Goal: Task Accomplishment & Management: Manage account settings

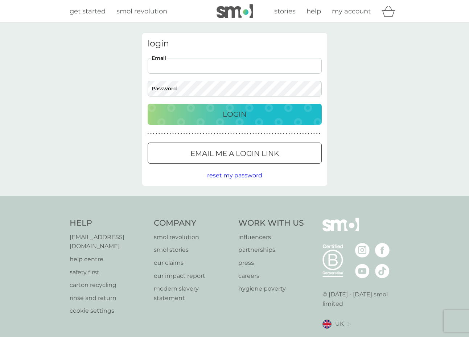
click at [165, 65] on input "Email" at bounding box center [235, 66] width 174 height 16
type input "[EMAIL_ADDRESS][DOMAIN_NAME]"
click at [228, 117] on p "Login" at bounding box center [235, 115] width 24 height 12
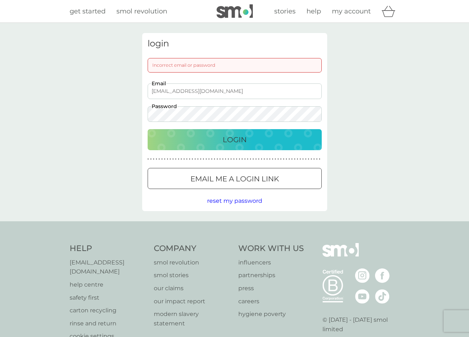
click at [217, 67] on div "Incorrect email or password" at bounding box center [235, 65] width 174 height 15
click at [215, 64] on div "Incorrect email or password" at bounding box center [235, 65] width 174 height 15
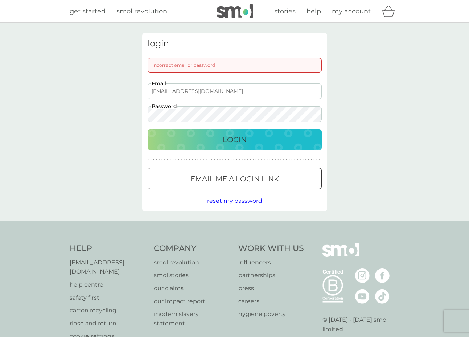
click at [215, 64] on div "Incorrect email or password" at bounding box center [235, 65] width 174 height 15
click at [179, 91] on input "[EMAIL_ADDRESS][DOMAIN_NAME]" at bounding box center [235, 92] width 174 height 16
click at [206, 145] on div "Login" at bounding box center [235, 140] width 160 height 12
click at [224, 142] on p "Login" at bounding box center [235, 140] width 24 height 12
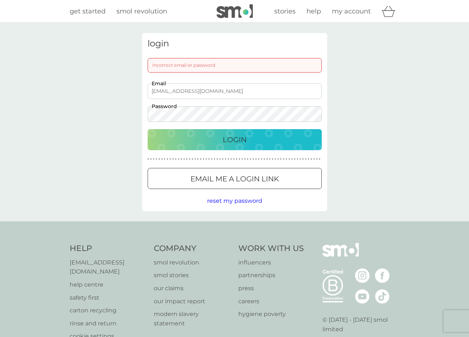
click at [217, 175] on p "Email me a login link" at bounding box center [235, 179] width 89 height 12
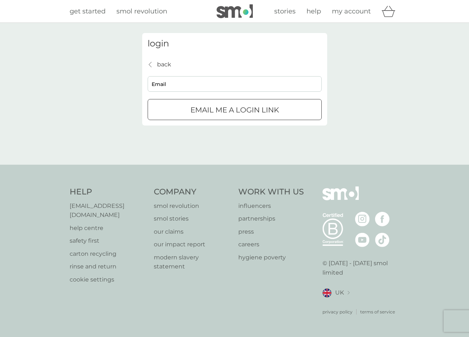
click at [202, 85] on input "Email" at bounding box center [235, 84] width 174 height 16
type input "[EMAIL_ADDRESS][DOMAIN_NAME]"
click at [204, 109] on p "Email me a login link" at bounding box center [235, 110] width 89 height 12
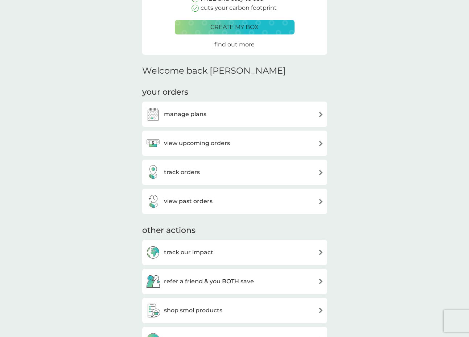
scroll to position [117, 0]
click at [220, 117] on div "manage plans" at bounding box center [235, 115] width 178 height 15
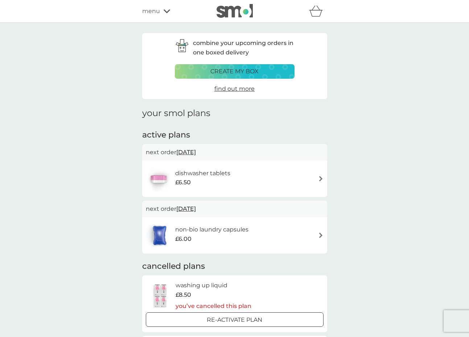
click at [164, 14] on div "menu" at bounding box center [173, 11] width 62 height 9
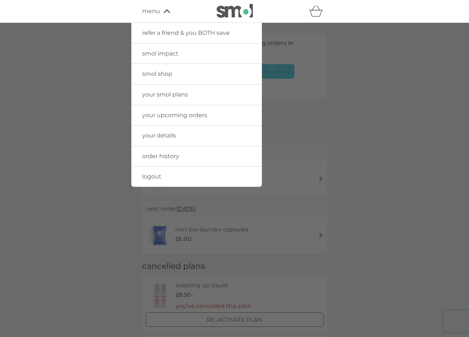
click at [162, 74] on span "smol shop" at bounding box center [157, 73] width 30 height 7
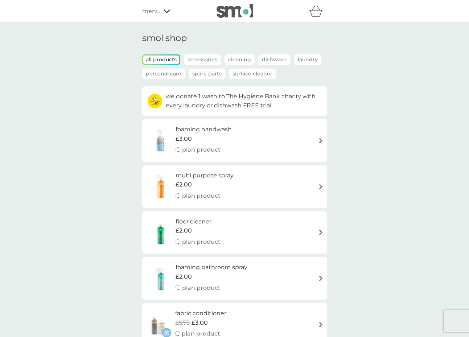
click at [274, 60] on p "Dishwash" at bounding box center [274, 59] width 32 height 11
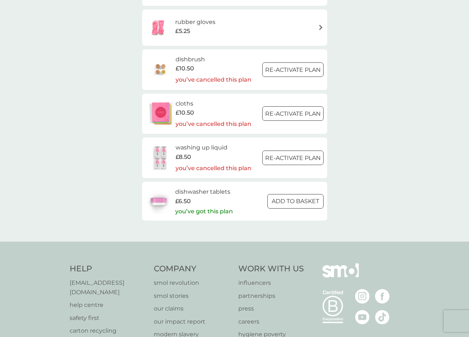
scroll to position [209, 0]
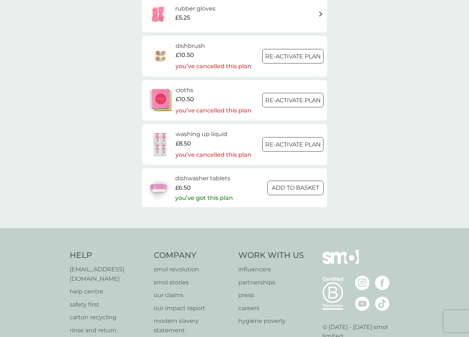
click at [190, 139] on span "£8.50" at bounding box center [184, 143] width 16 height 9
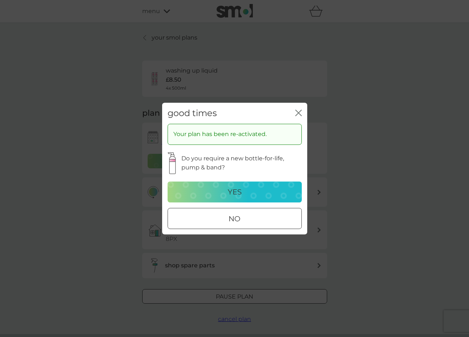
click at [221, 214] on div "no" at bounding box center [235, 219] width 134 height 12
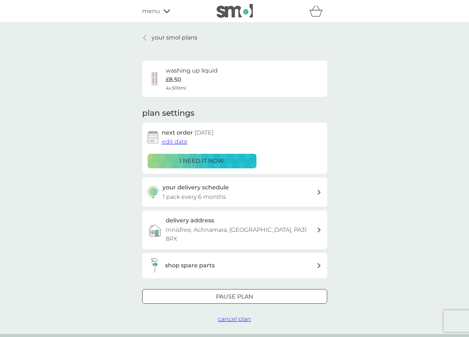
click at [317, 191] on div at bounding box center [320, 192] width 6 height 5
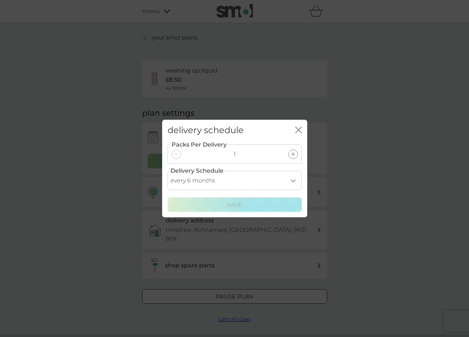
select select "7"
click option "every 7 months" at bounding box center [0, 0] width 0 height 0
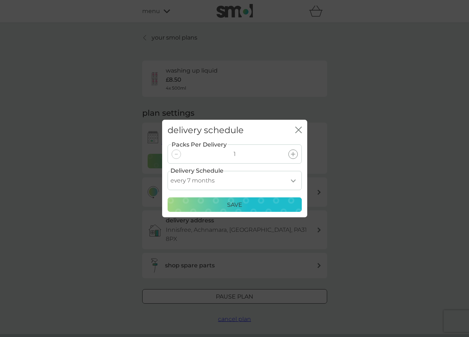
click at [240, 203] on p "Save" at bounding box center [234, 204] width 15 height 9
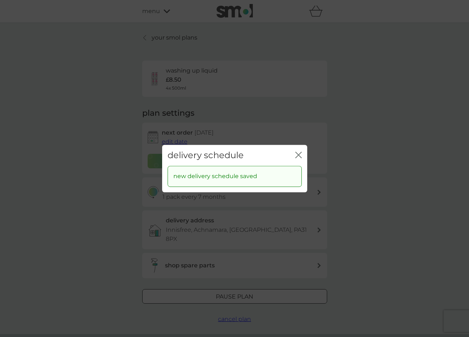
click at [297, 154] on icon "close" at bounding box center [297, 155] width 3 height 6
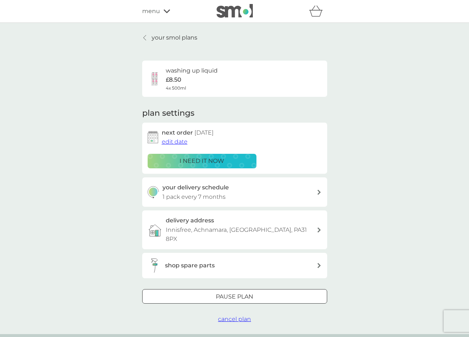
click at [163, 9] on div "menu" at bounding box center [173, 11] width 62 height 9
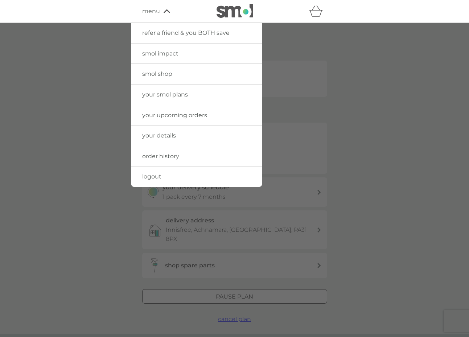
click at [153, 134] on span "your details" at bounding box center [159, 135] width 34 height 7
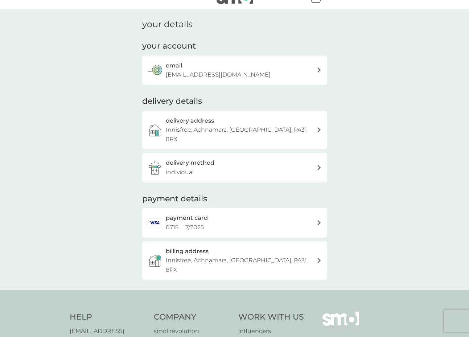
scroll to position [5, 0]
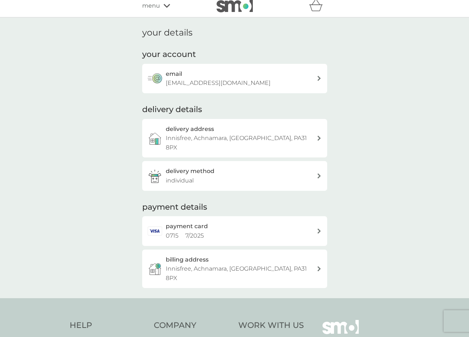
click at [316, 78] on div "email [EMAIL_ADDRESS][DOMAIN_NAME]" at bounding box center [241, 78] width 151 height 19
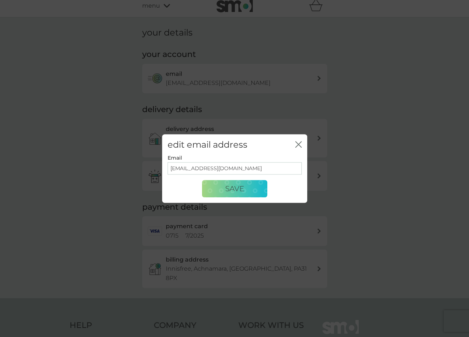
click at [295, 144] on div "edit email address close" at bounding box center [234, 144] width 145 height 21
click at [298, 144] on icon "close" at bounding box center [297, 145] width 3 height 6
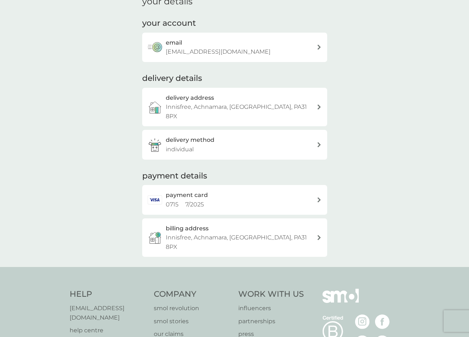
scroll to position [0, 0]
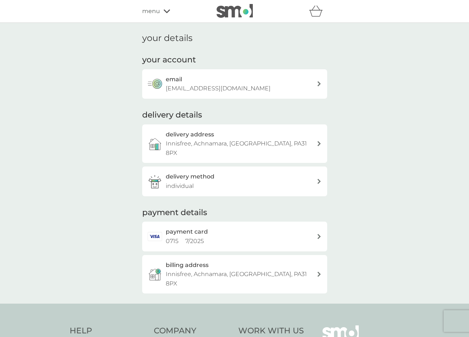
click at [242, 11] on img at bounding box center [235, 11] width 36 height 14
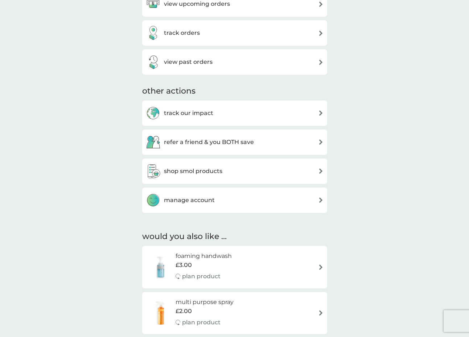
scroll to position [259, 0]
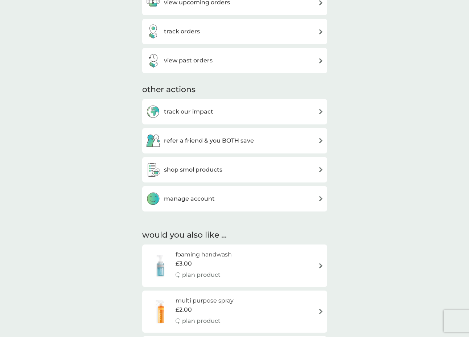
click at [217, 199] on div "manage account" at bounding box center [235, 199] width 178 height 15
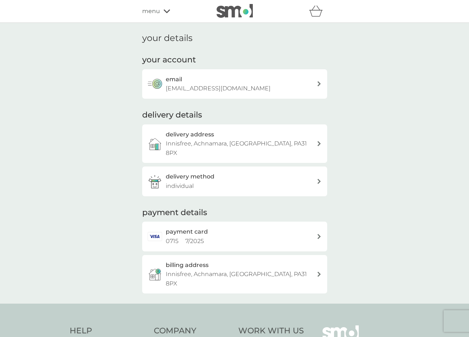
click at [164, 9] on icon at bounding box center [167, 11] width 7 height 4
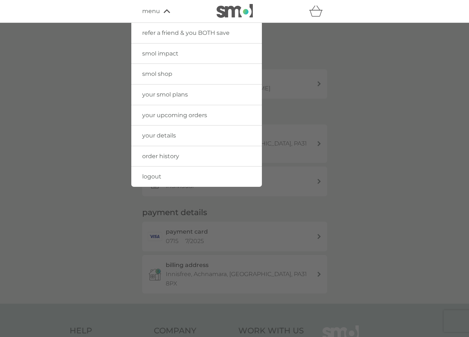
click at [162, 155] on span "order history" at bounding box center [160, 156] width 37 height 7
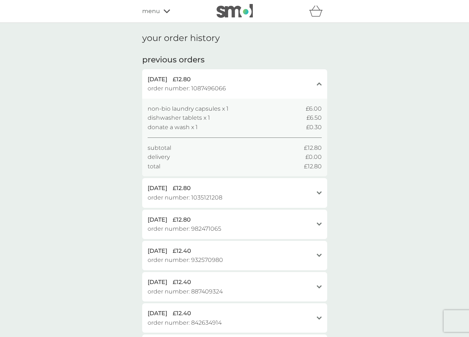
click at [233, 15] on img at bounding box center [235, 11] width 36 height 14
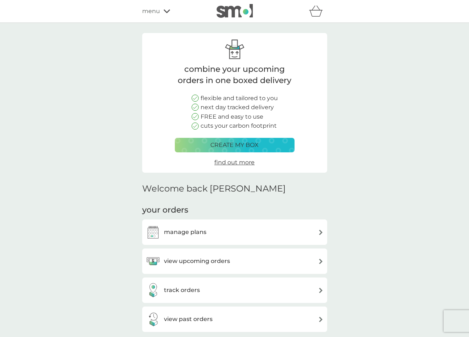
click at [183, 235] on h3 "manage plans" at bounding box center [185, 232] width 42 height 9
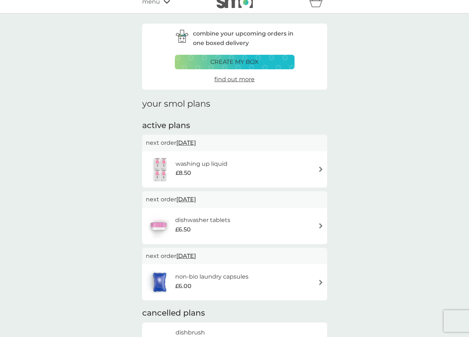
scroll to position [9, 0]
click at [242, 62] on p "create my box" at bounding box center [235, 62] width 48 height 9
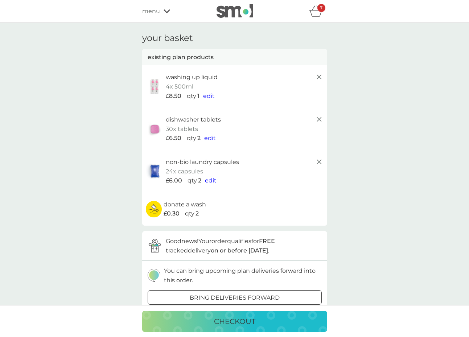
click at [168, 11] on icon at bounding box center [167, 11] width 7 height 4
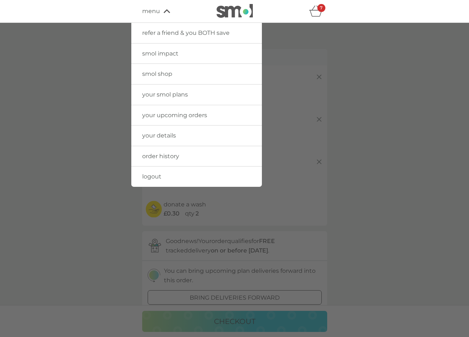
click at [166, 98] on span "your smol plans" at bounding box center [165, 94] width 46 height 7
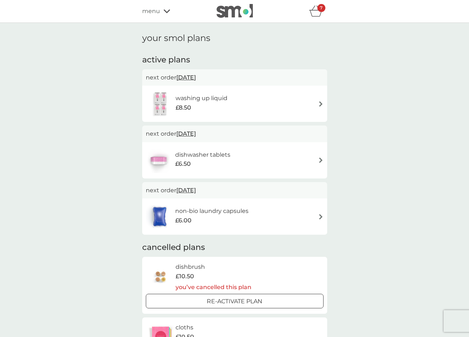
click at [195, 77] on span "[DATE]" at bounding box center [186, 77] width 20 height 14
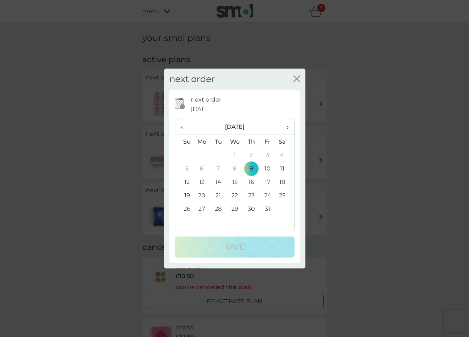
click at [295, 77] on icon "close" at bounding box center [295, 79] width 3 height 6
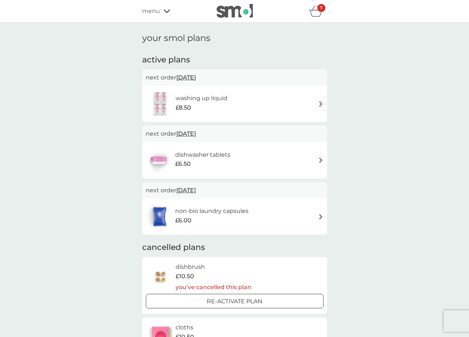
click at [166, 13] on icon at bounding box center [167, 11] width 7 height 4
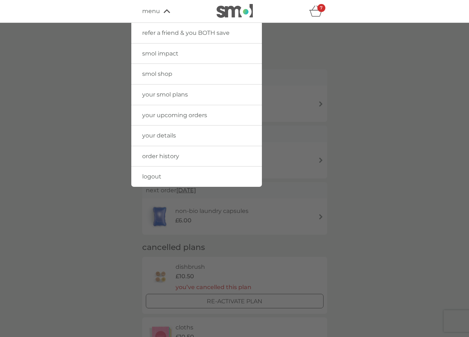
click at [147, 156] on span "order history" at bounding box center [160, 156] width 37 height 7
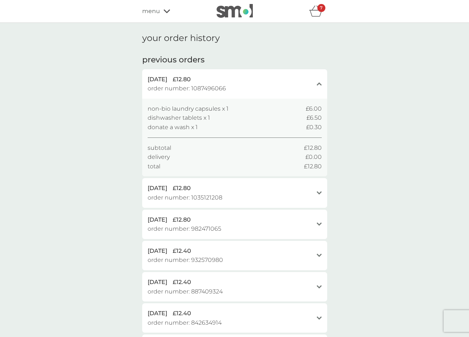
click at [319, 87] on div "close" at bounding box center [319, 84] width 5 height 19
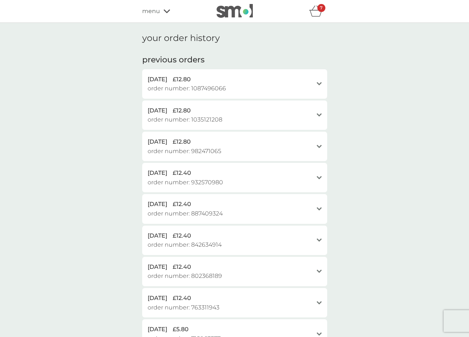
click at [168, 12] on icon at bounding box center [167, 11] width 7 height 4
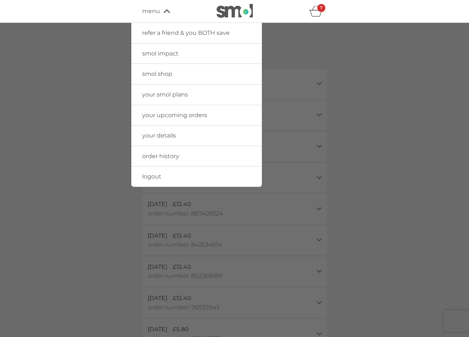
click at [162, 114] on span "your upcoming orders" at bounding box center [174, 115] width 65 height 7
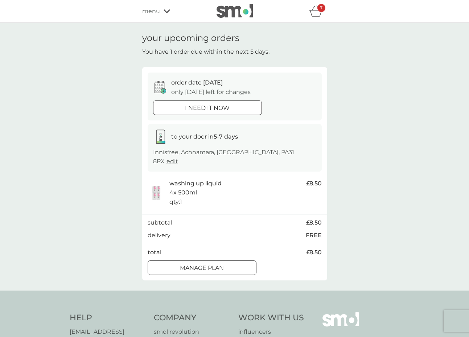
click at [317, 12] on icon "basket" at bounding box center [316, 10] width 14 height 11
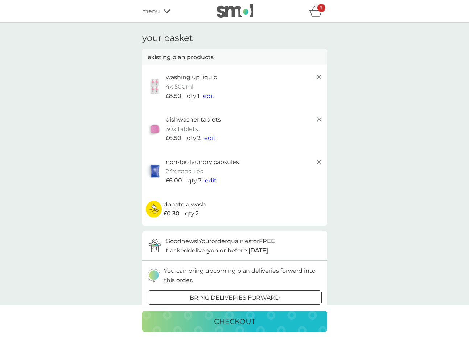
click at [208, 97] on span "edit" at bounding box center [209, 96] width 12 height 7
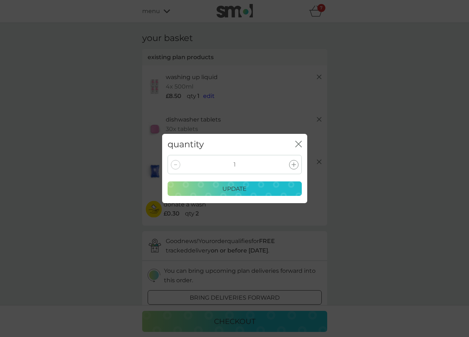
click at [298, 144] on icon "close" at bounding box center [299, 144] width 7 height 7
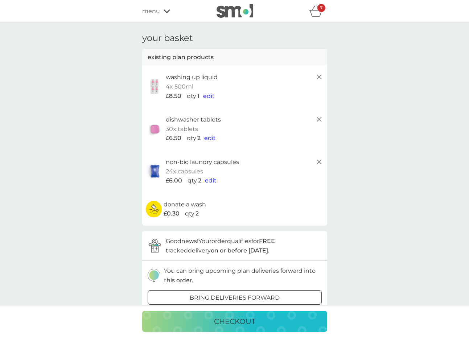
click at [209, 139] on span "edit" at bounding box center [210, 138] width 12 height 7
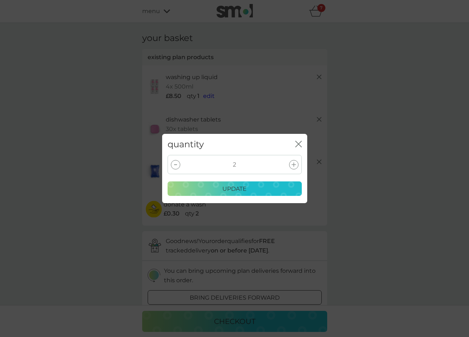
click at [174, 162] on div at bounding box center [175, 164] width 9 height 9
click at [228, 192] on p "update" at bounding box center [235, 188] width 24 height 9
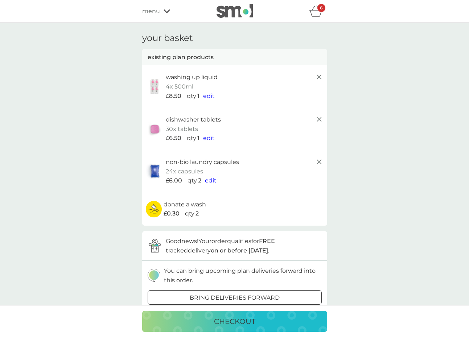
click at [209, 181] on span "edit" at bounding box center [211, 180] width 12 height 7
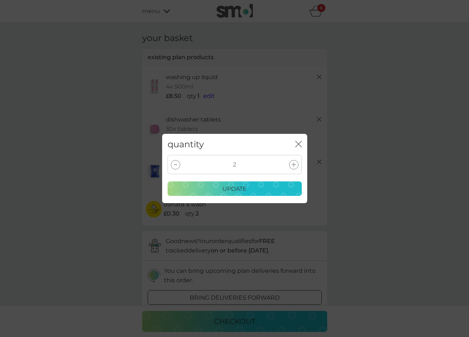
click at [174, 165] on div at bounding box center [175, 164] width 9 height 9
click at [252, 187] on div "update" at bounding box center [234, 188] width 125 height 9
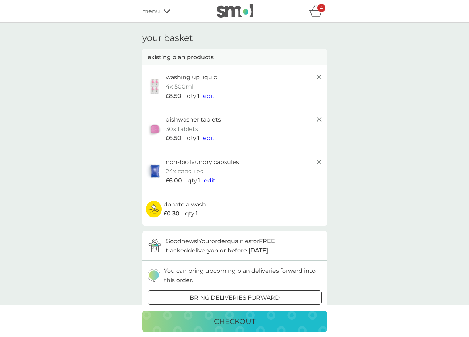
click at [156, 14] on span "menu" at bounding box center [151, 11] width 18 height 9
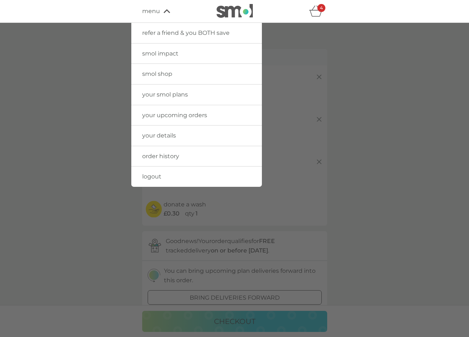
click at [170, 115] on span "your upcoming orders" at bounding box center [174, 115] width 65 height 7
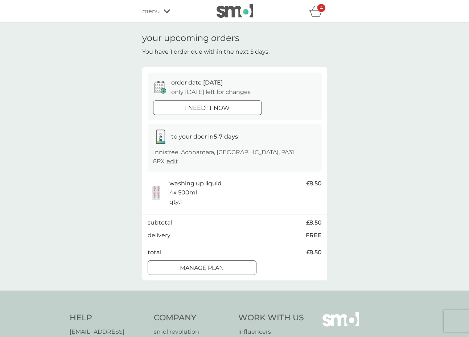
click at [318, 13] on icon "basket" at bounding box center [316, 10] width 14 height 11
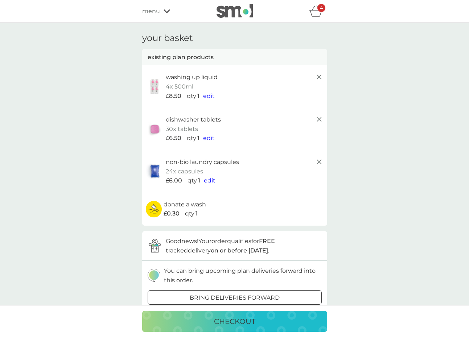
click at [164, 9] on icon at bounding box center [167, 11] width 7 height 4
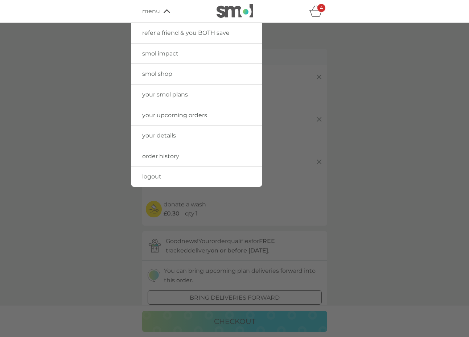
click at [167, 115] on span "your upcoming orders" at bounding box center [174, 115] width 65 height 7
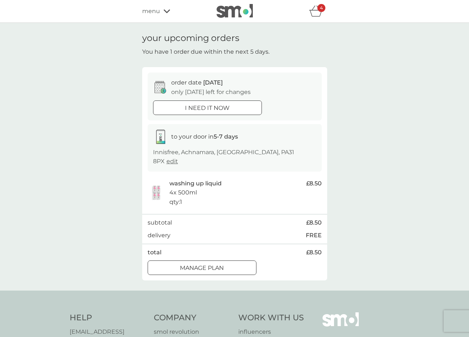
click at [189, 265] on div at bounding box center [202, 269] width 26 height 8
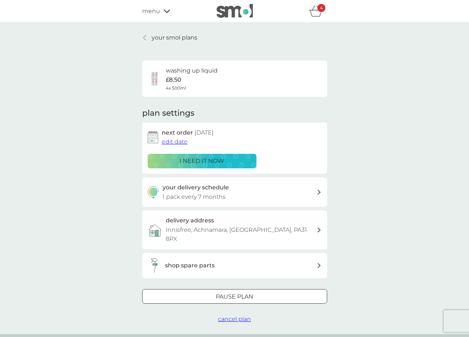
click at [151, 37] on link "your smol plans" at bounding box center [169, 37] width 55 height 9
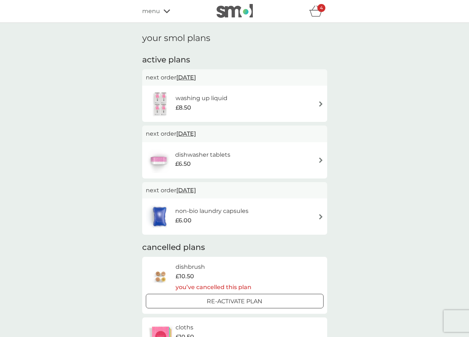
click at [193, 77] on span "[DATE]" at bounding box center [186, 77] width 20 height 14
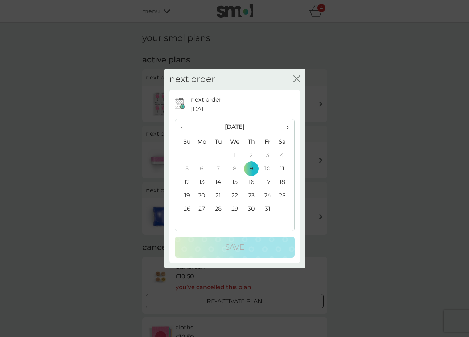
click at [267, 197] on td "24" at bounding box center [268, 195] width 16 height 13
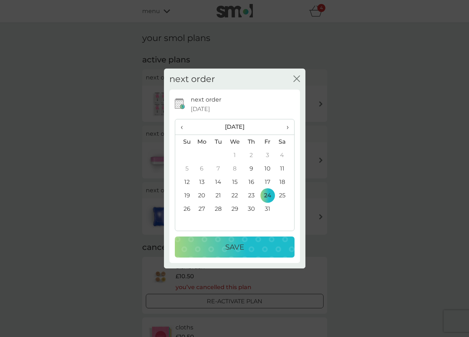
click at [231, 246] on p "Save" at bounding box center [234, 247] width 19 height 12
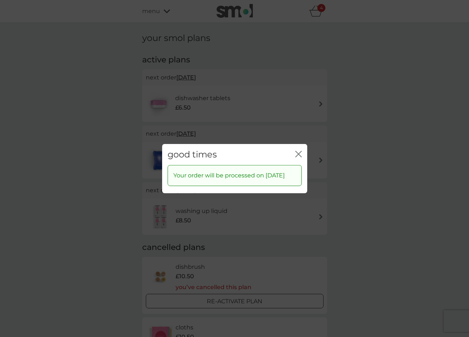
click at [297, 151] on icon "close" at bounding box center [299, 154] width 7 height 7
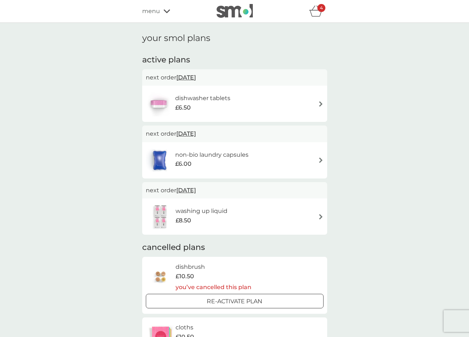
click at [319, 15] on icon "basket" at bounding box center [316, 10] width 14 height 11
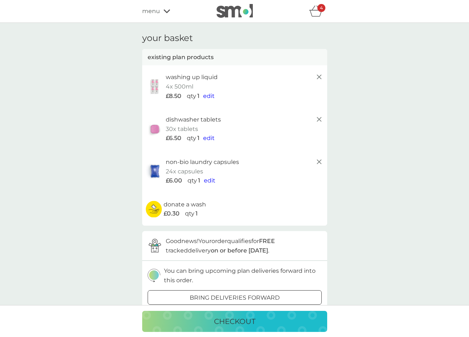
click at [166, 12] on icon at bounding box center [167, 11] width 7 height 4
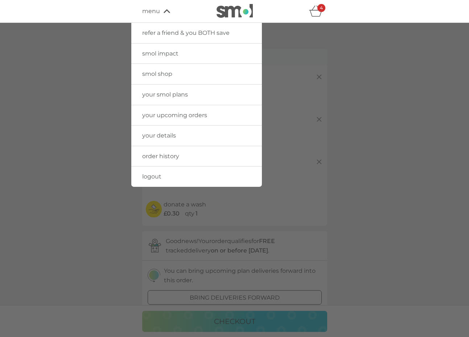
click at [174, 96] on span "your smol plans" at bounding box center [165, 94] width 46 height 7
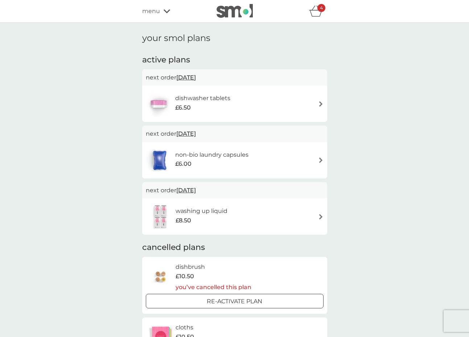
click at [321, 105] on img at bounding box center [320, 103] width 5 height 5
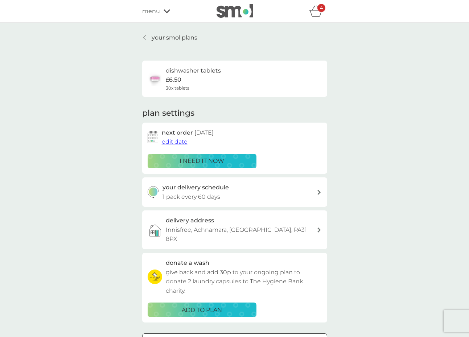
click at [169, 143] on span "edit date" at bounding box center [175, 141] width 26 height 7
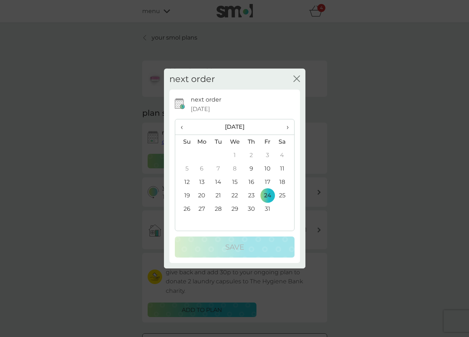
click at [288, 128] on span "›" at bounding box center [284, 126] width 7 height 15
click at [204, 208] on td "24" at bounding box center [202, 208] width 17 height 13
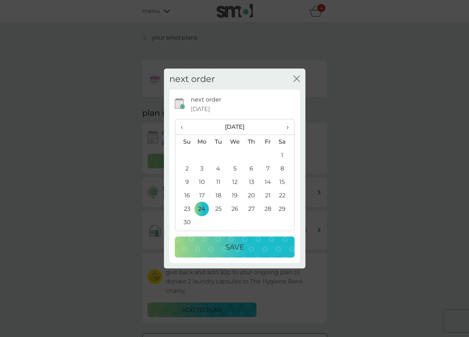
click at [205, 245] on div "Save" at bounding box center [234, 247] width 105 height 12
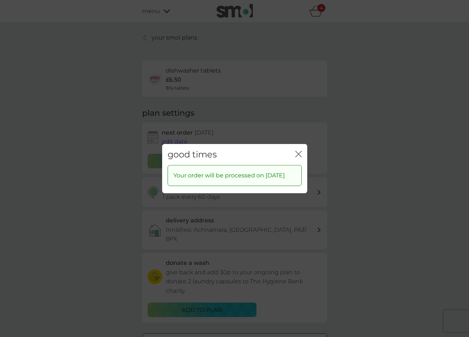
click at [298, 151] on icon "close" at bounding box center [299, 154] width 7 height 7
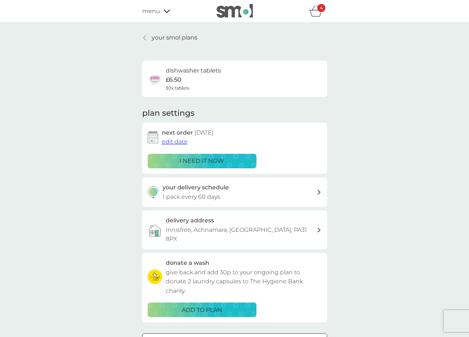
click at [158, 36] on p "your smol plans" at bounding box center [175, 37] width 46 height 9
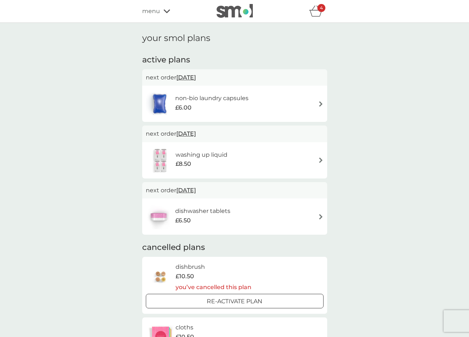
click at [196, 136] on span "[DATE]" at bounding box center [186, 134] width 20 height 14
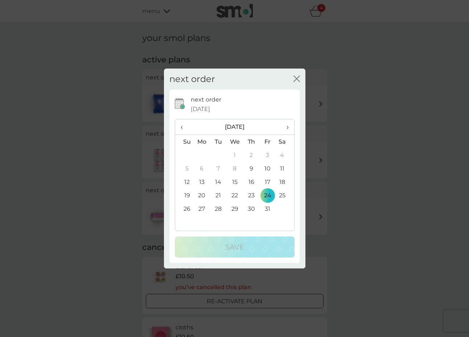
click at [287, 129] on span "›" at bounding box center [284, 126] width 7 height 15
click at [183, 130] on span "‹" at bounding box center [185, 126] width 8 height 15
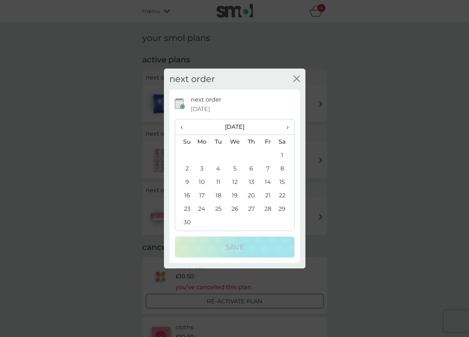
click at [201, 212] on td "24" at bounding box center [202, 208] width 17 height 13
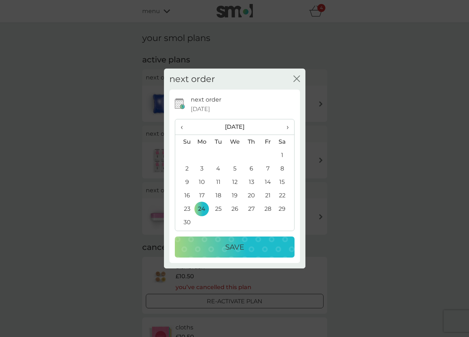
click at [210, 240] on button "Save" at bounding box center [235, 247] width 120 height 21
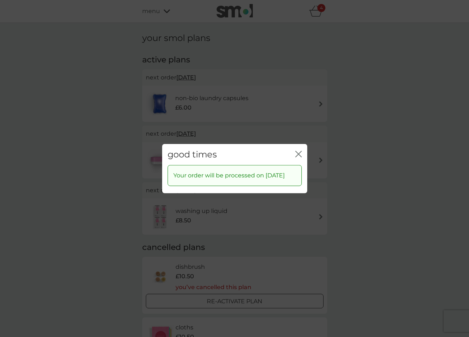
click at [297, 151] on icon "close" at bounding box center [297, 154] width 3 height 6
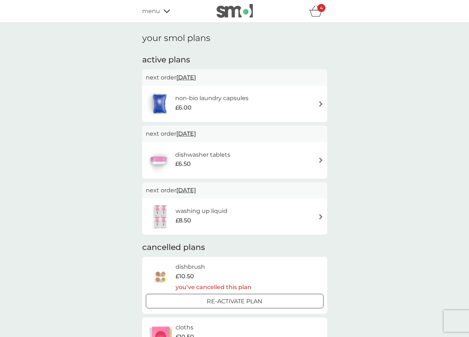
click at [188, 77] on span "[DATE]" at bounding box center [186, 77] width 20 height 14
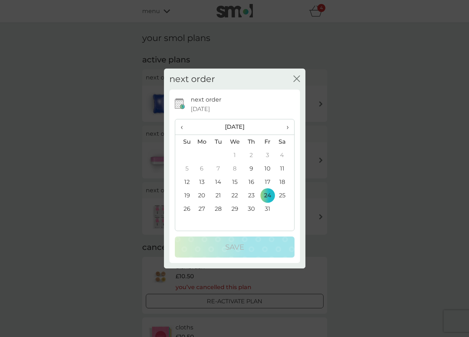
click at [288, 127] on span "›" at bounding box center [284, 126] width 7 height 15
click at [201, 208] on td "24" at bounding box center [202, 208] width 17 height 13
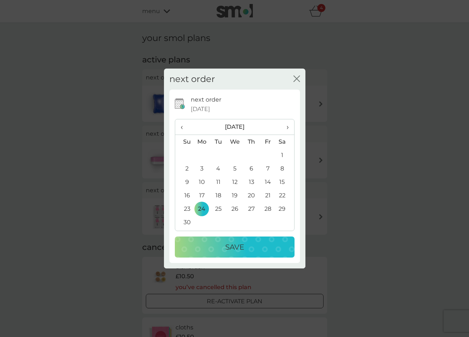
click at [207, 254] on button "Save" at bounding box center [235, 247] width 120 height 21
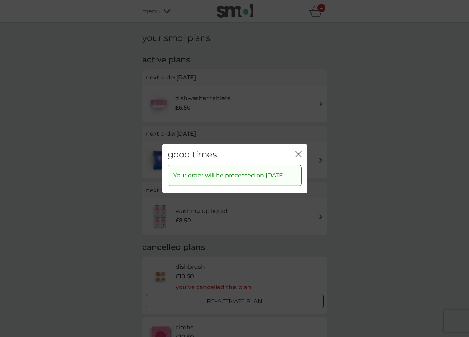
click at [297, 151] on icon "close" at bounding box center [299, 154] width 7 height 7
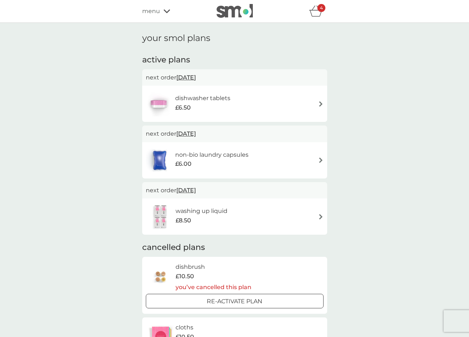
click at [315, 12] on icon "basket" at bounding box center [316, 10] width 14 height 11
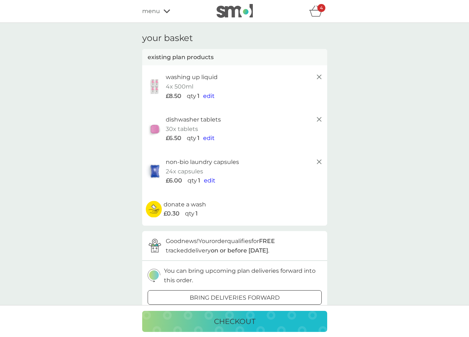
click at [211, 96] on span "edit" at bounding box center [209, 96] width 12 height 7
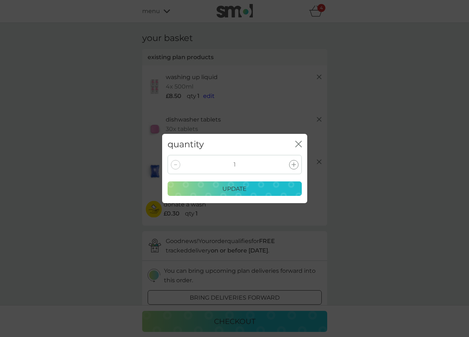
click at [297, 143] on icon "close" at bounding box center [299, 144] width 7 height 7
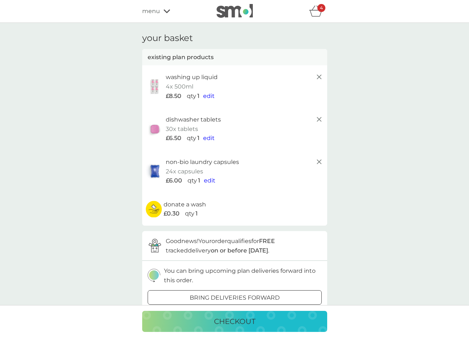
click at [167, 11] on icon at bounding box center [167, 11] width 7 height 4
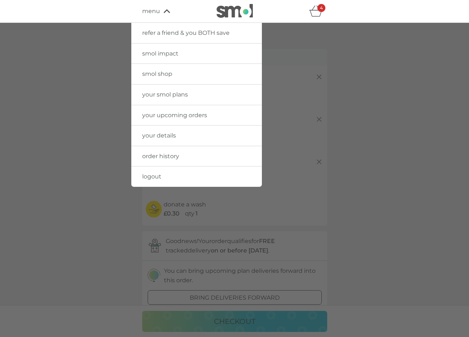
click at [143, 117] on span "your upcoming orders" at bounding box center [174, 115] width 65 height 7
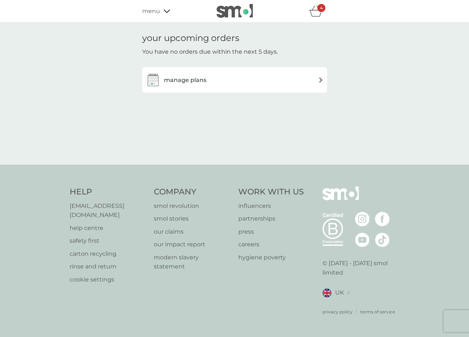
click at [187, 79] on h3 "manage plans" at bounding box center [185, 80] width 42 height 9
